Goal: Transaction & Acquisition: Book appointment/travel/reservation

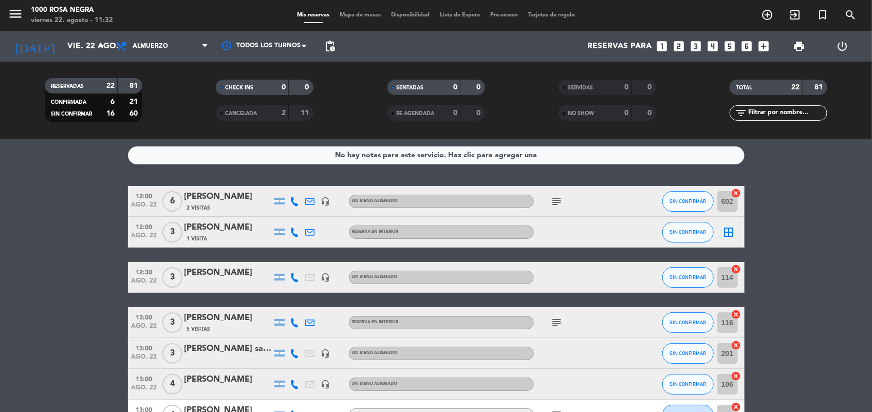
click at [766, 12] on icon "add_circle_outline" at bounding box center [767, 15] width 12 height 12
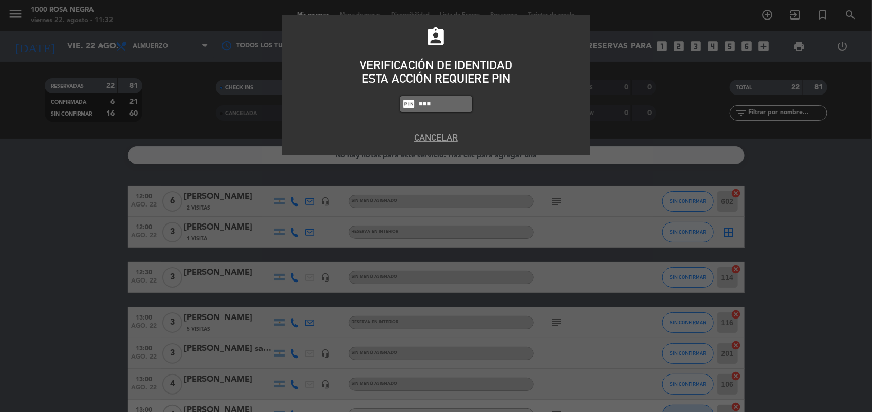
type input "5508"
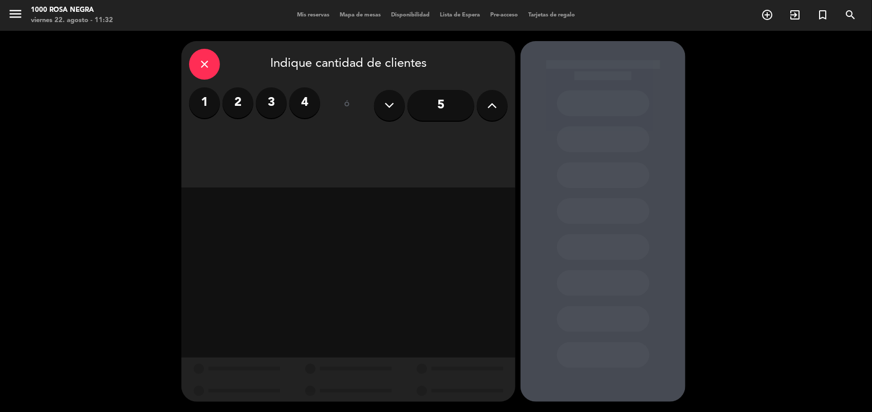
click at [242, 105] on label "2" at bounding box center [238, 102] width 31 height 31
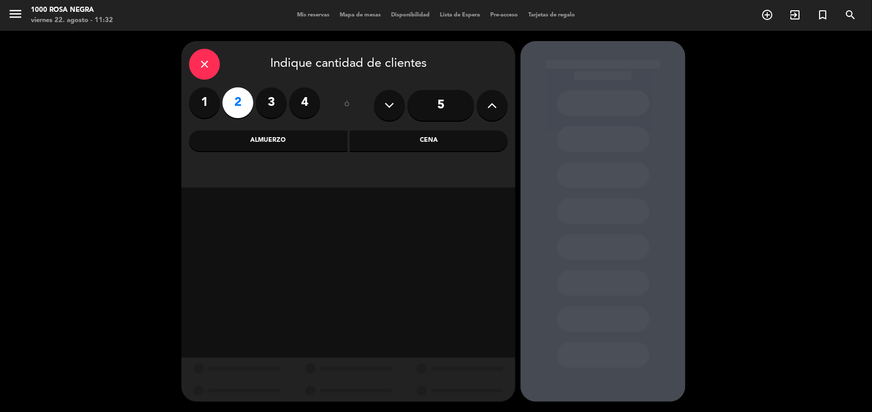
click at [323, 135] on div "Almuerzo" at bounding box center [268, 141] width 158 height 21
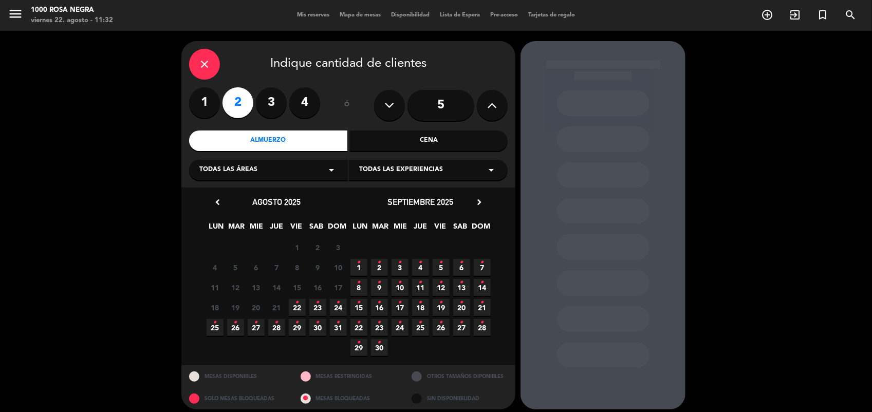
click at [299, 310] on span "22 •" at bounding box center [297, 307] width 17 height 17
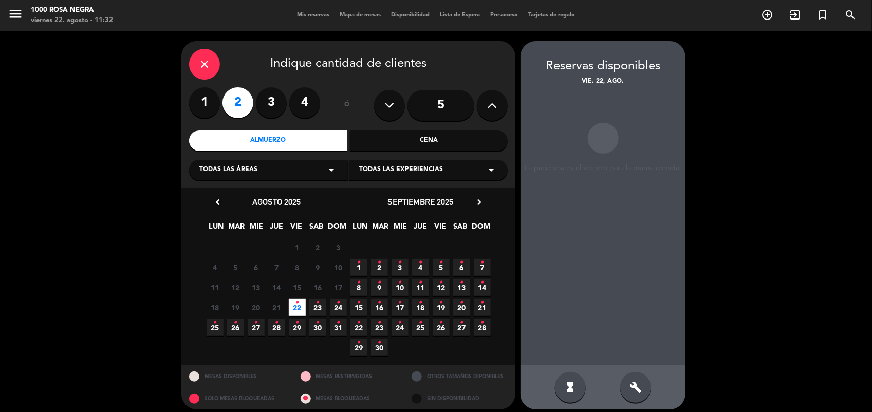
scroll to position [6, 0]
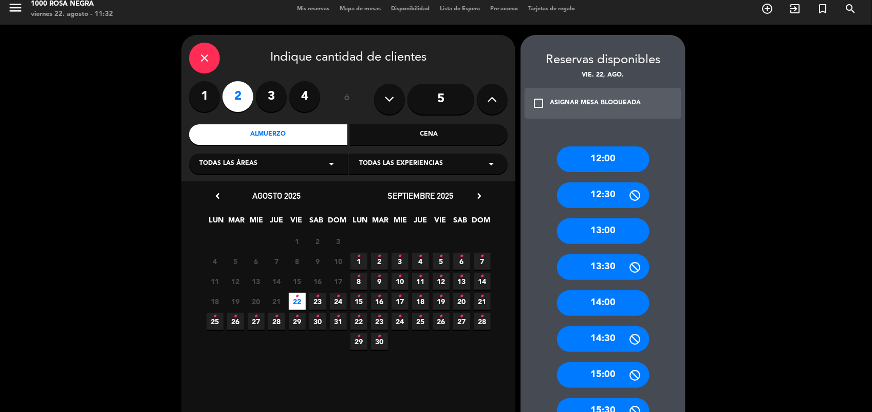
click at [609, 230] on div "13:00" at bounding box center [603, 231] width 93 height 26
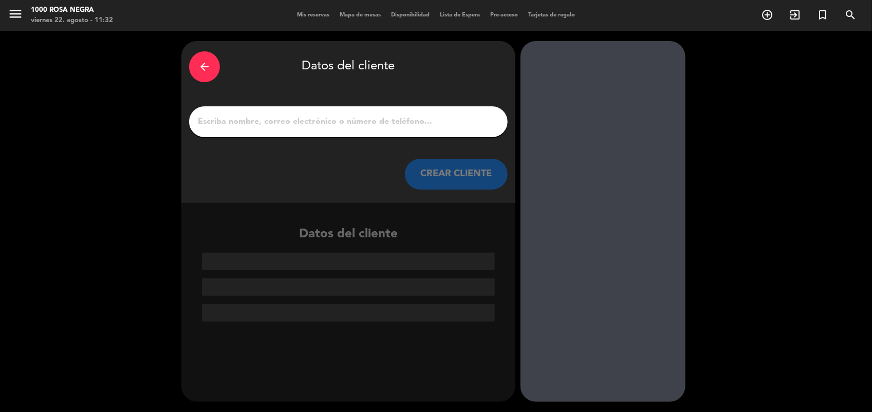
click at [367, 125] on input "1" at bounding box center [348, 122] width 303 height 14
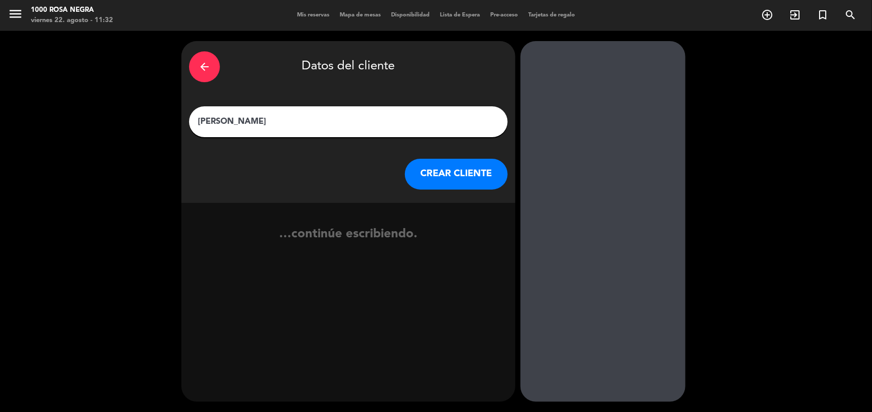
type input "[PERSON_NAME]"
click at [422, 165] on button "CREAR CLIENTE" at bounding box center [456, 174] width 103 height 31
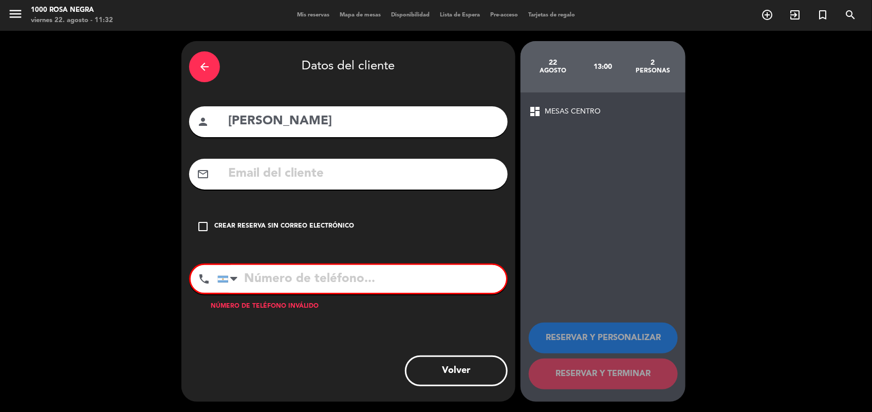
click at [205, 225] on icon "check_box_outline_blank" at bounding box center [203, 227] width 12 height 12
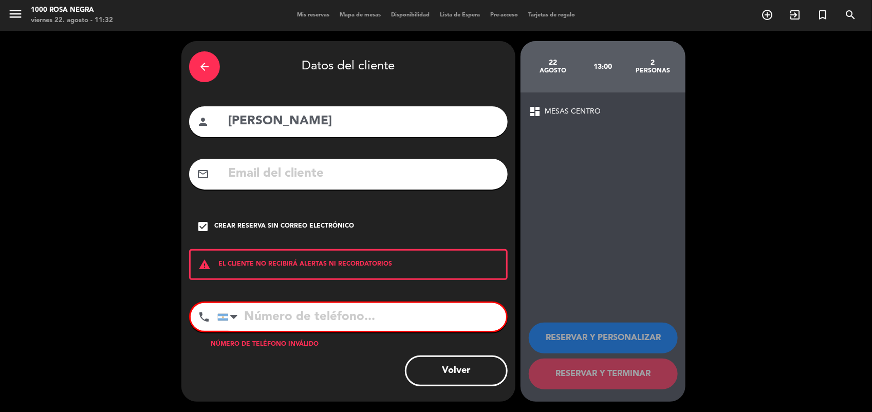
click at [285, 319] on input "tel" at bounding box center [361, 317] width 289 height 28
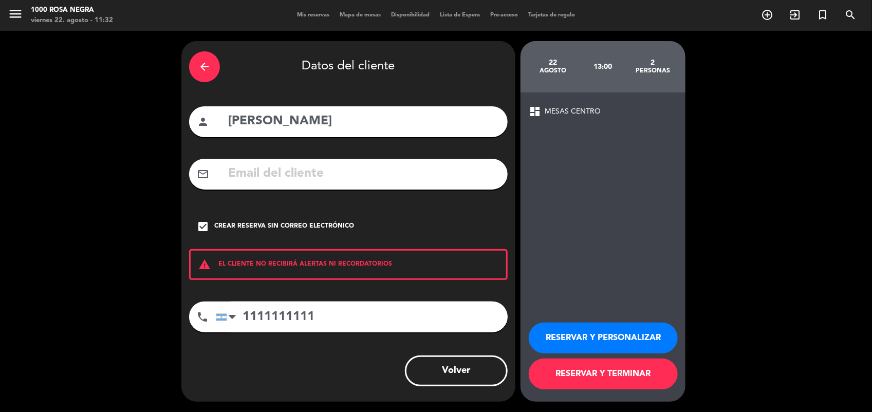
type input "1111111111"
click at [559, 378] on button "RESERVAR Y TERMINAR" at bounding box center [603, 374] width 149 height 31
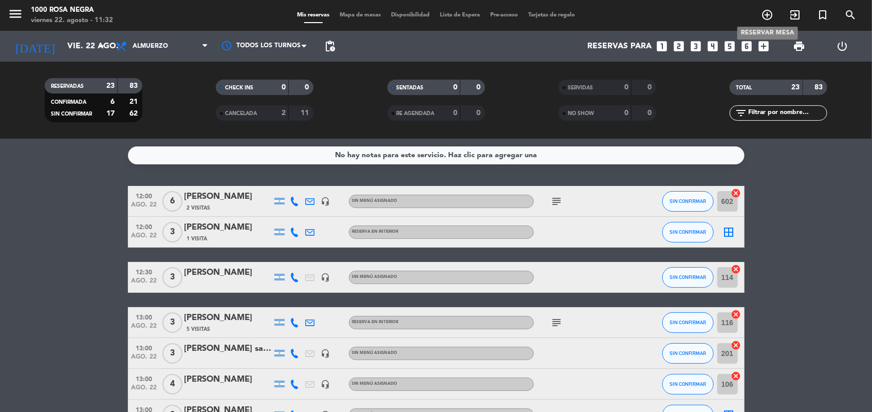
click at [772, 13] on icon "add_circle_outline" at bounding box center [767, 15] width 12 height 12
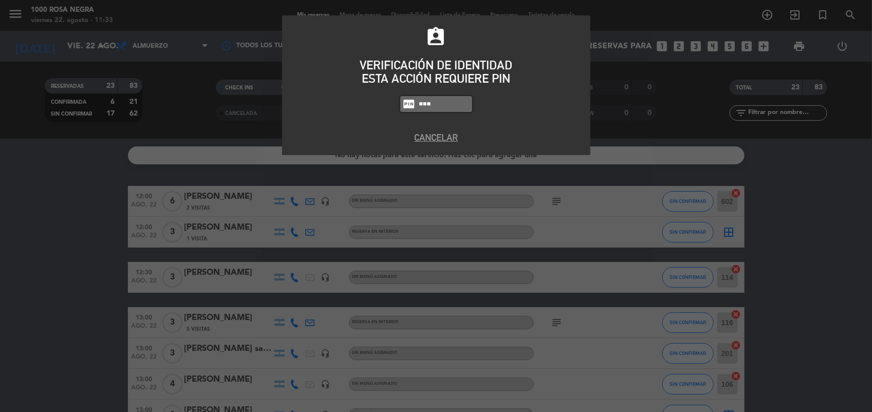
type input "5508"
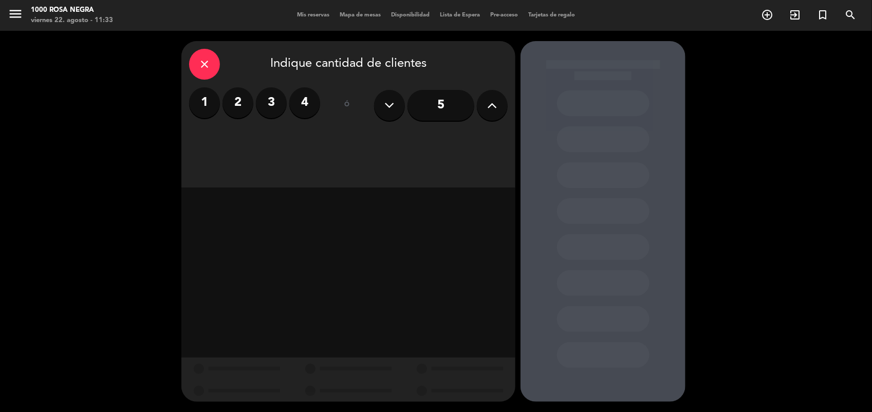
click at [276, 98] on label "3" at bounding box center [271, 102] width 31 height 31
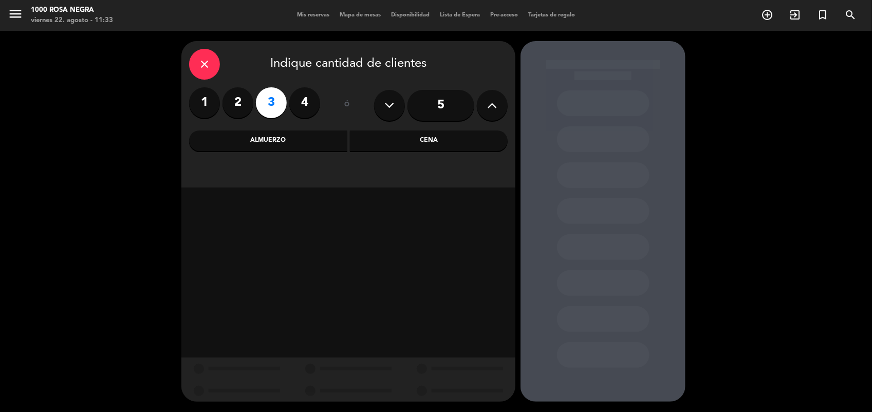
click at [330, 144] on div "Almuerzo" at bounding box center [268, 141] width 158 height 21
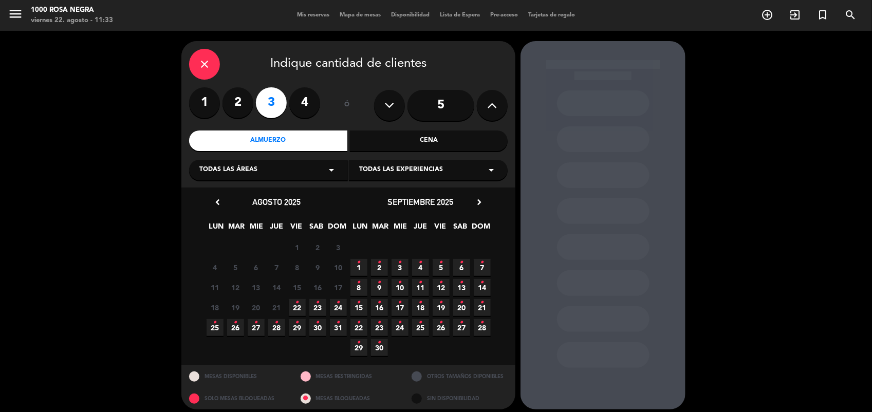
click at [297, 304] on icon "•" at bounding box center [298, 303] width 4 height 16
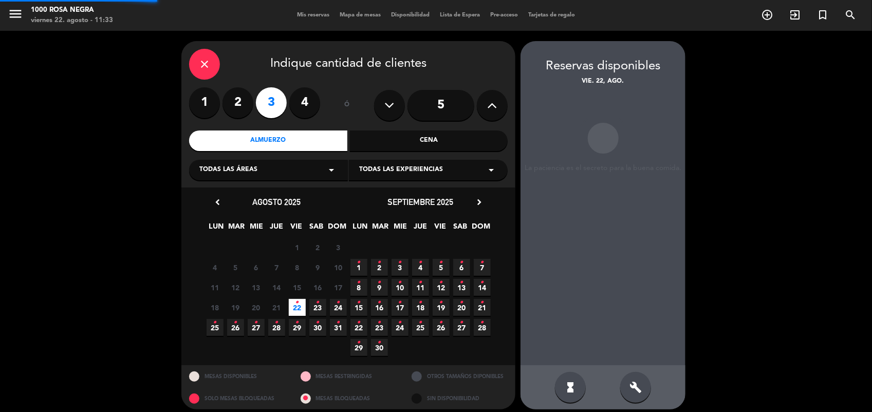
scroll to position [6, 0]
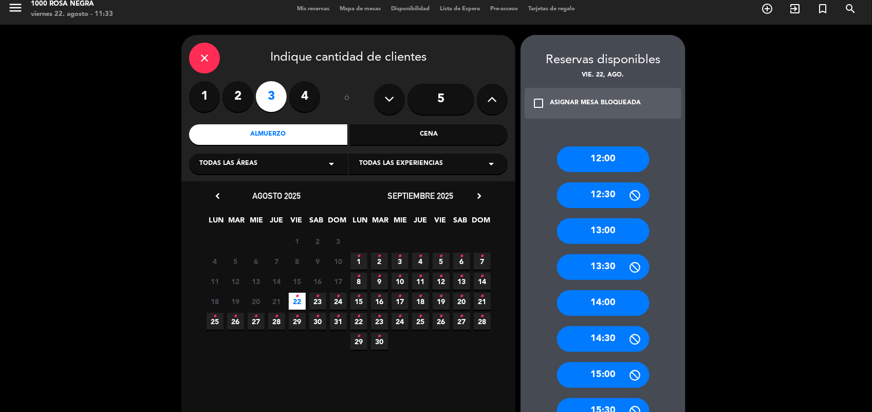
click at [601, 230] on div "13:00" at bounding box center [603, 231] width 93 height 26
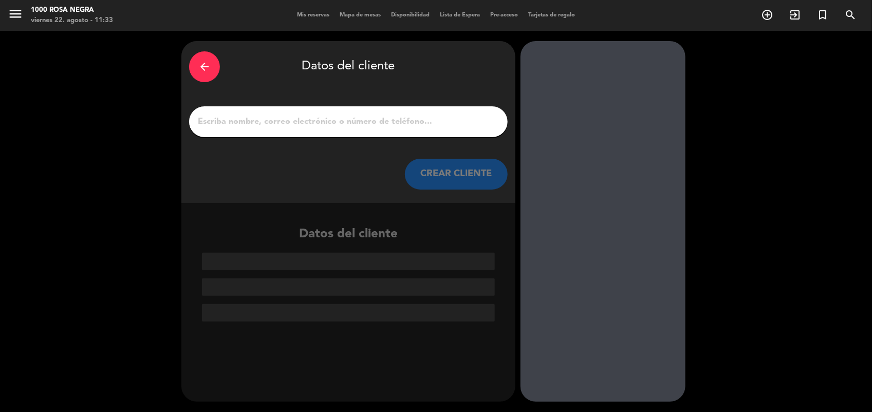
scroll to position [0, 0]
click at [394, 125] on input "1" at bounding box center [348, 122] width 303 height 14
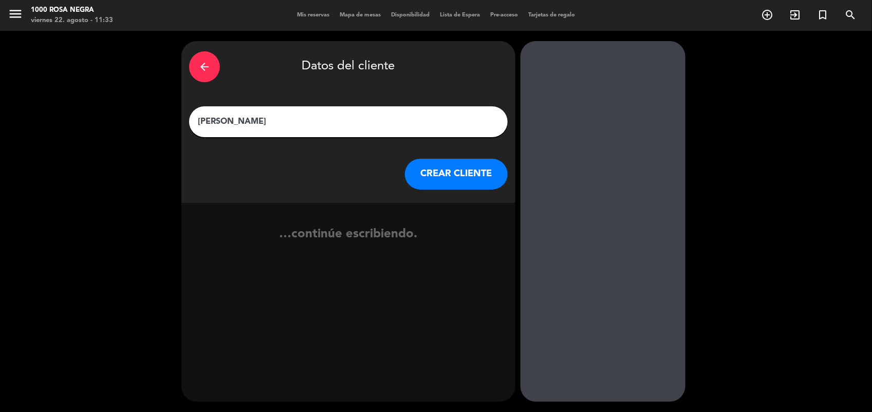
type input "[PERSON_NAME]"
click at [478, 190] on div "arrow_back Datos del cliente [PERSON_NAME] [PERSON_NAME] CLIENTE" at bounding box center [348, 122] width 334 height 162
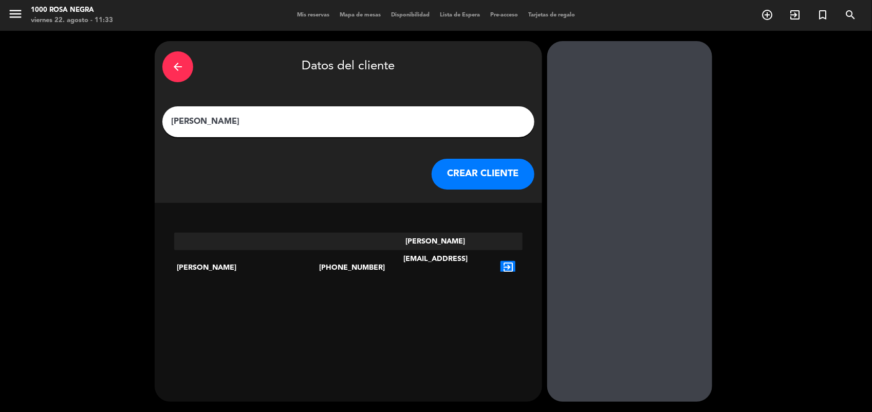
click at [478, 190] on div "arrow_back Datos del cliente [PERSON_NAME] [PERSON_NAME] CLIENTE" at bounding box center [349, 122] width 388 height 162
click at [476, 181] on button "CREAR CLIENTE" at bounding box center [483, 174] width 103 height 31
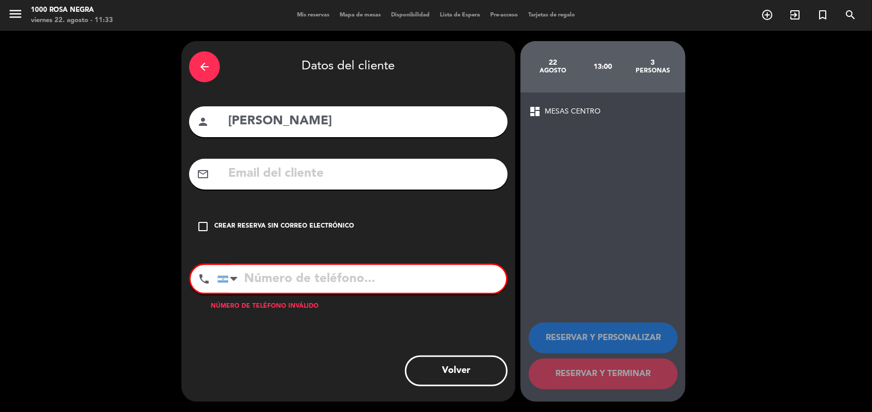
click at [197, 229] on icon "check_box_outline_blank" at bounding box center [203, 227] width 12 height 12
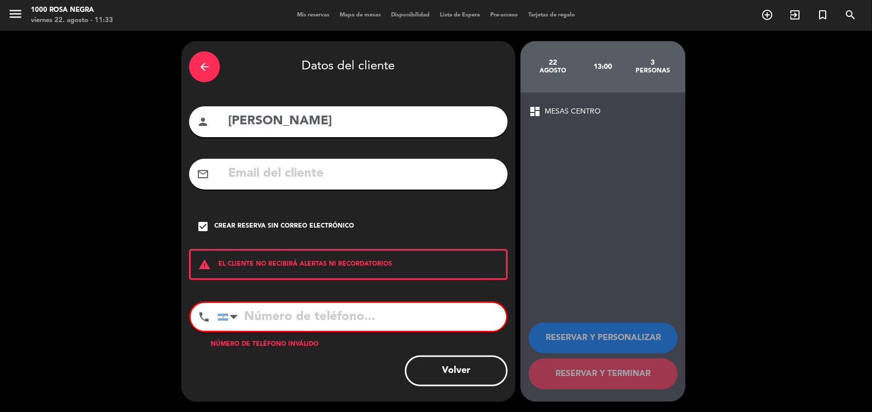
click at [247, 323] on input "tel" at bounding box center [361, 317] width 289 height 28
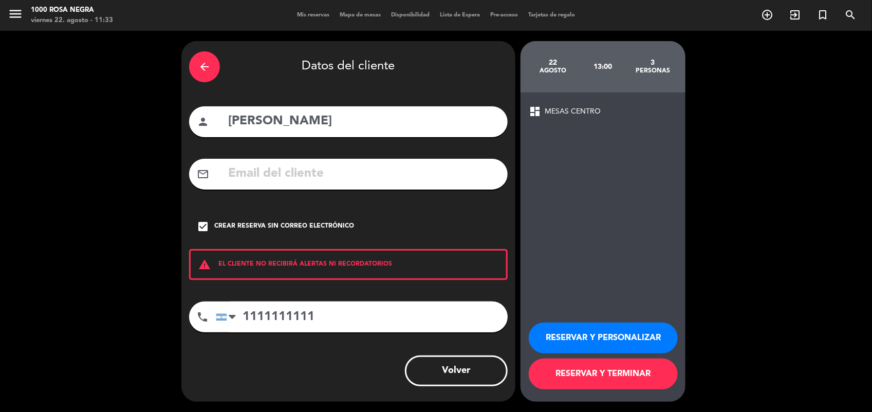
type input "1111111111"
click at [563, 371] on button "RESERVAR Y TERMINAR" at bounding box center [603, 374] width 149 height 31
